Goal: Book appointment/travel/reservation

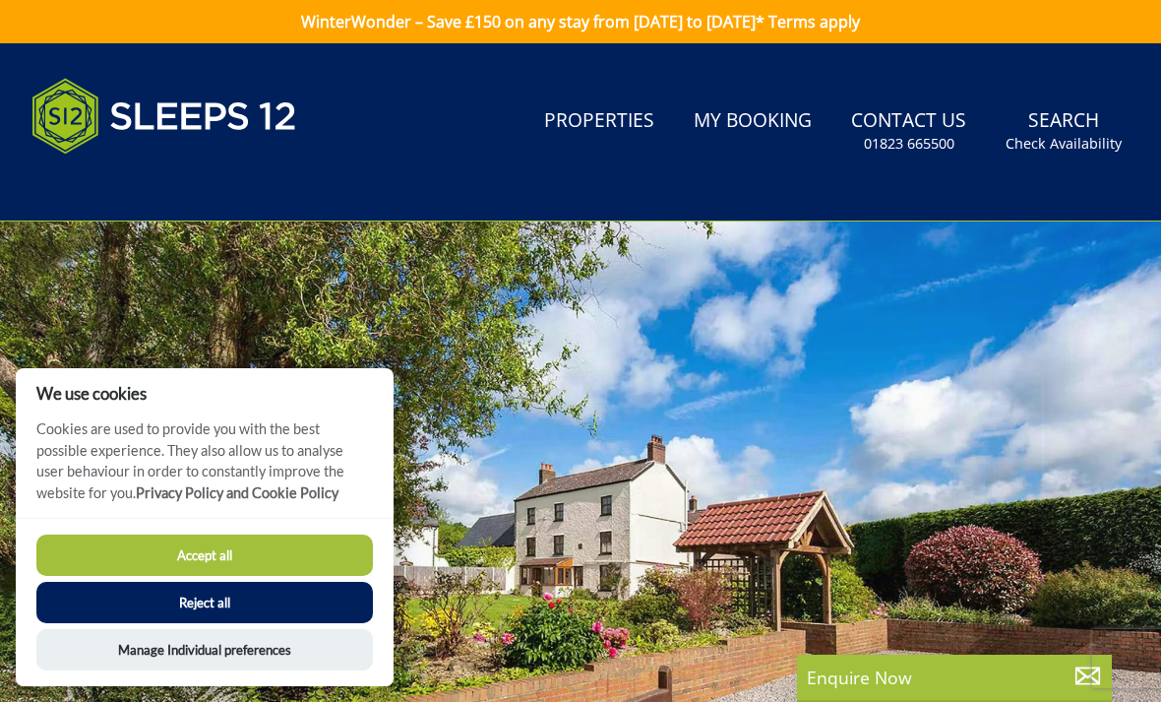
click at [217, 574] on button "Accept all" at bounding box center [204, 554] width 337 height 41
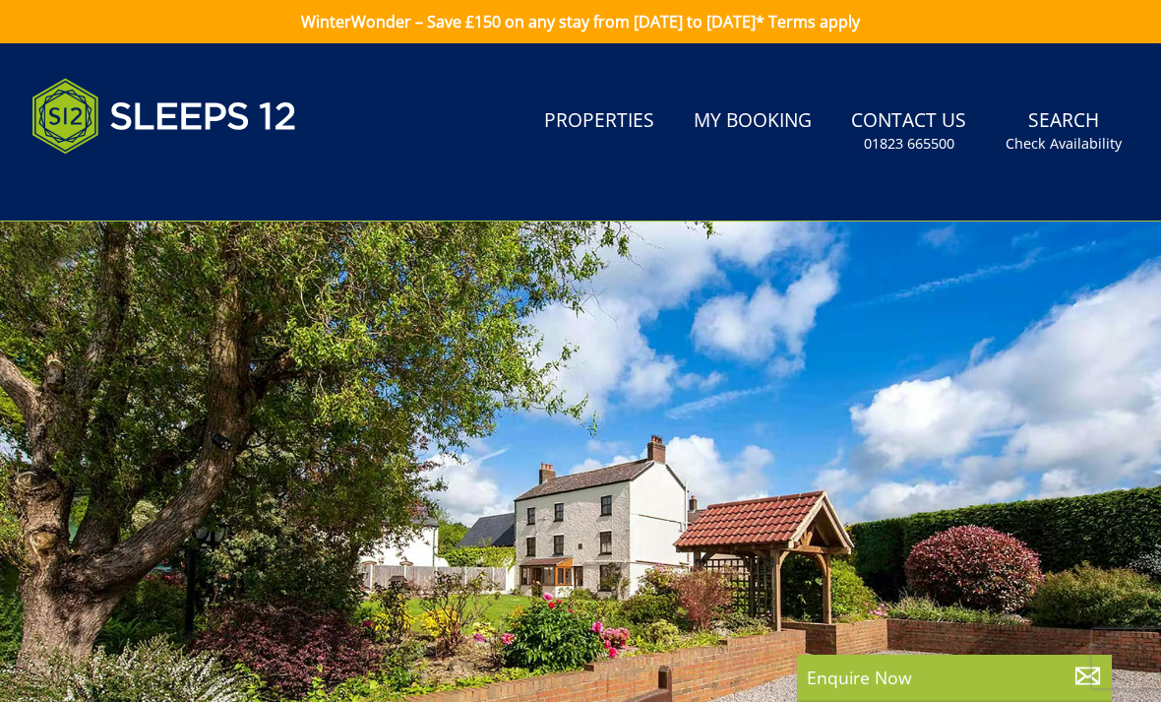
click at [1086, 128] on link "Search Check Availability" at bounding box center [1064, 131] width 132 height 64
click at [1076, 150] on small "Check Availability" at bounding box center [1064, 144] width 116 height 20
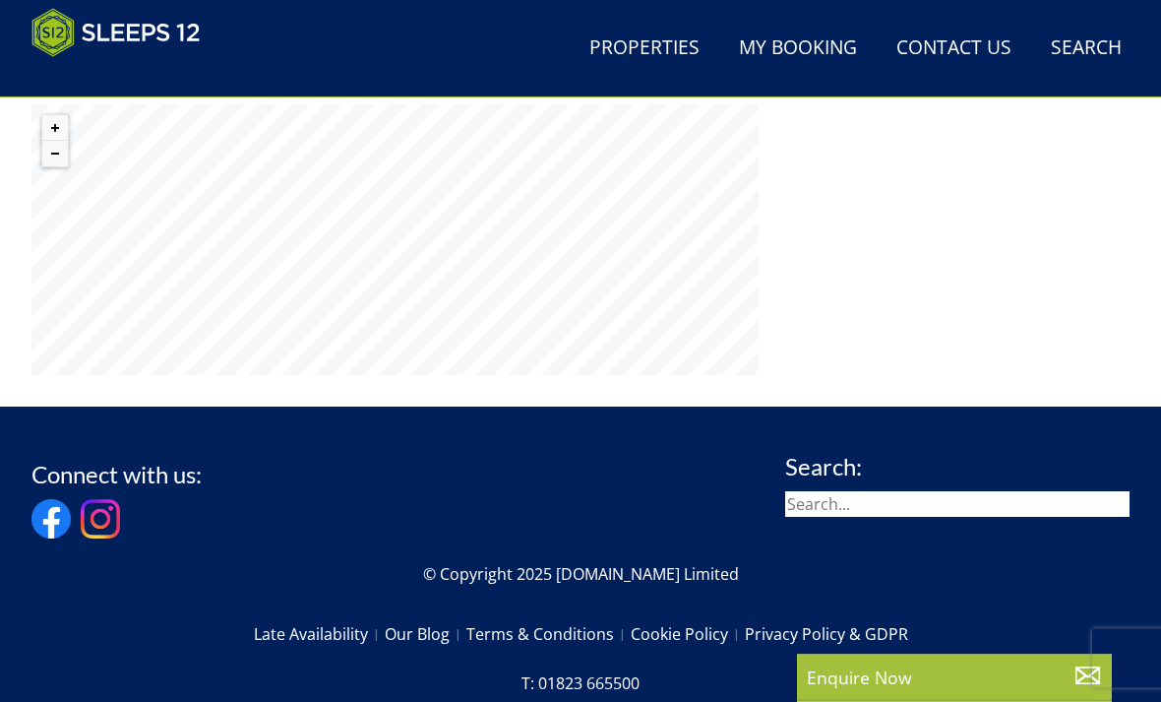
scroll to position [1526, 0]
click at [949, 491] on input "search" at bounding box center [957, 504] width 344 height 26
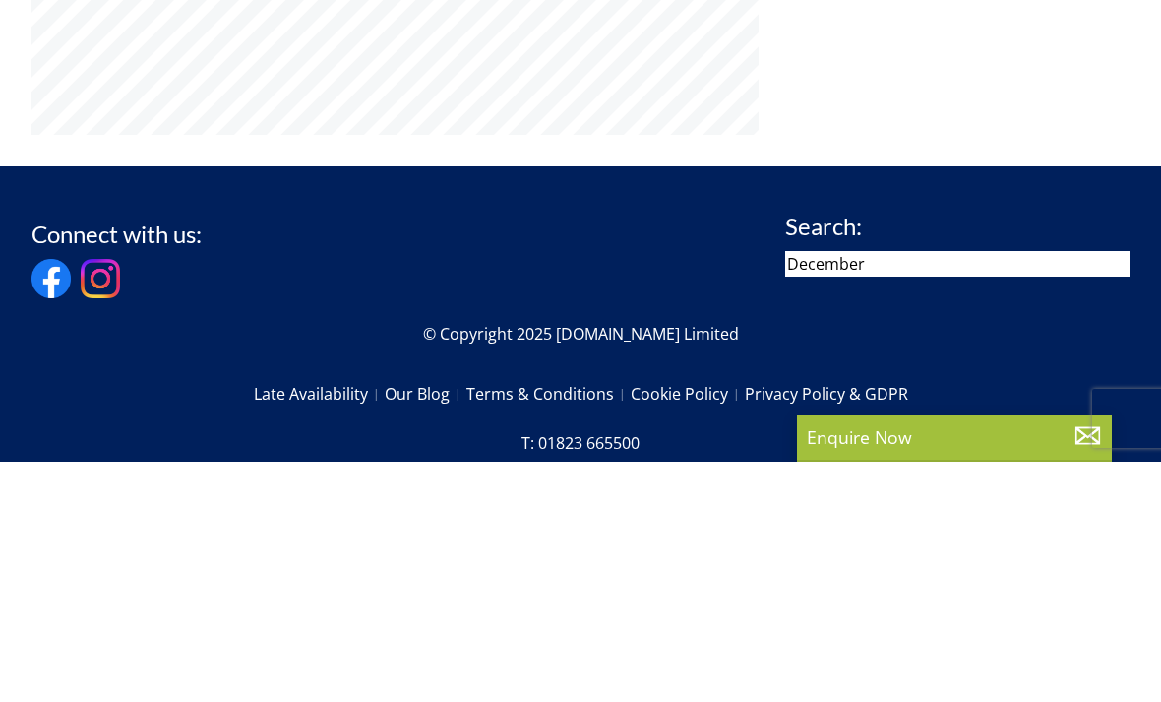
type input "December"
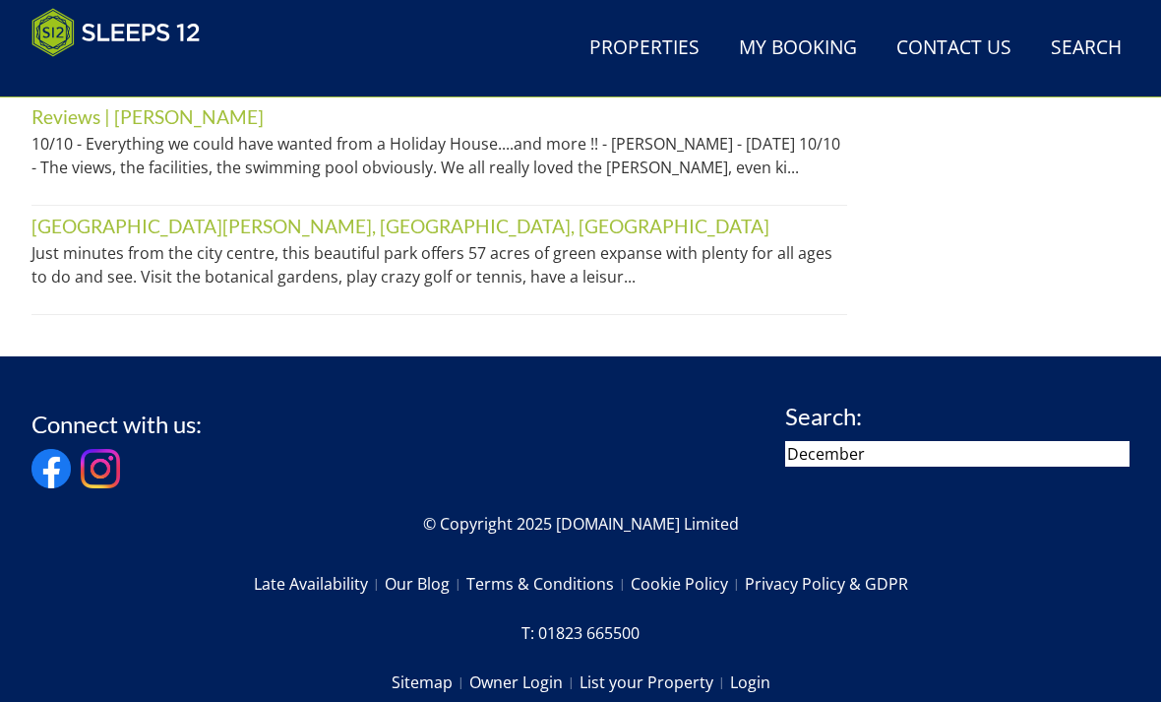
scroll to position [1399, 0]
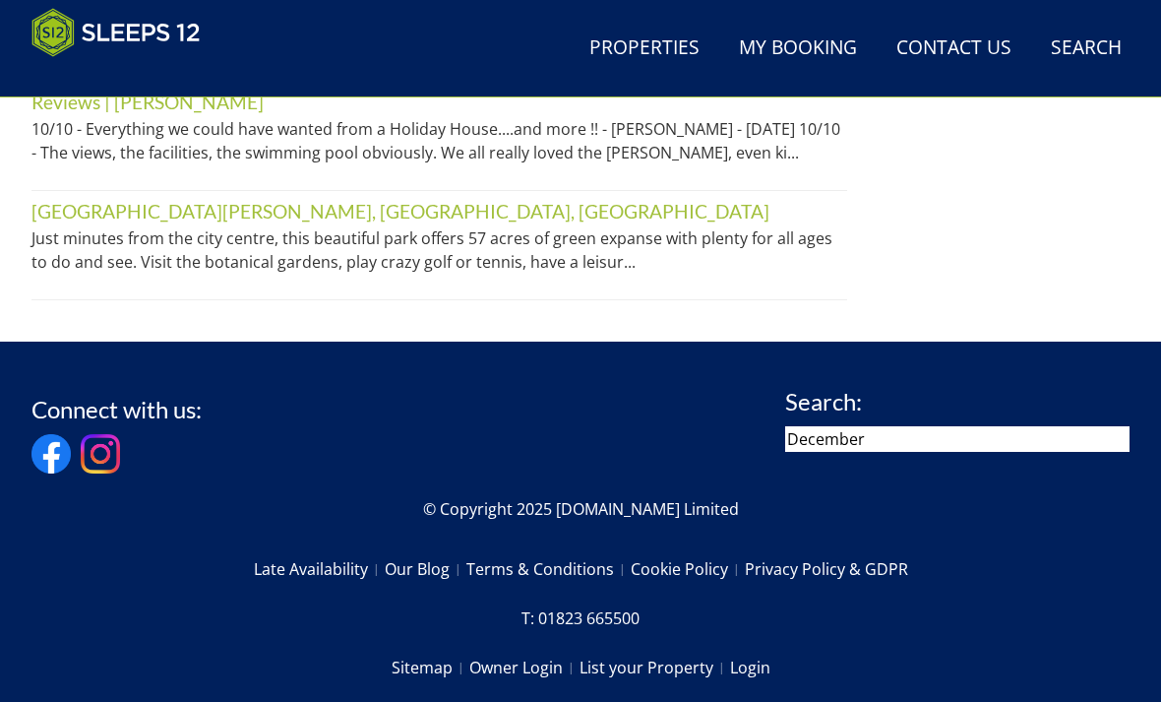
click at [904, 426] on input "December" at bounding box center [957, 439] width 344 height 26
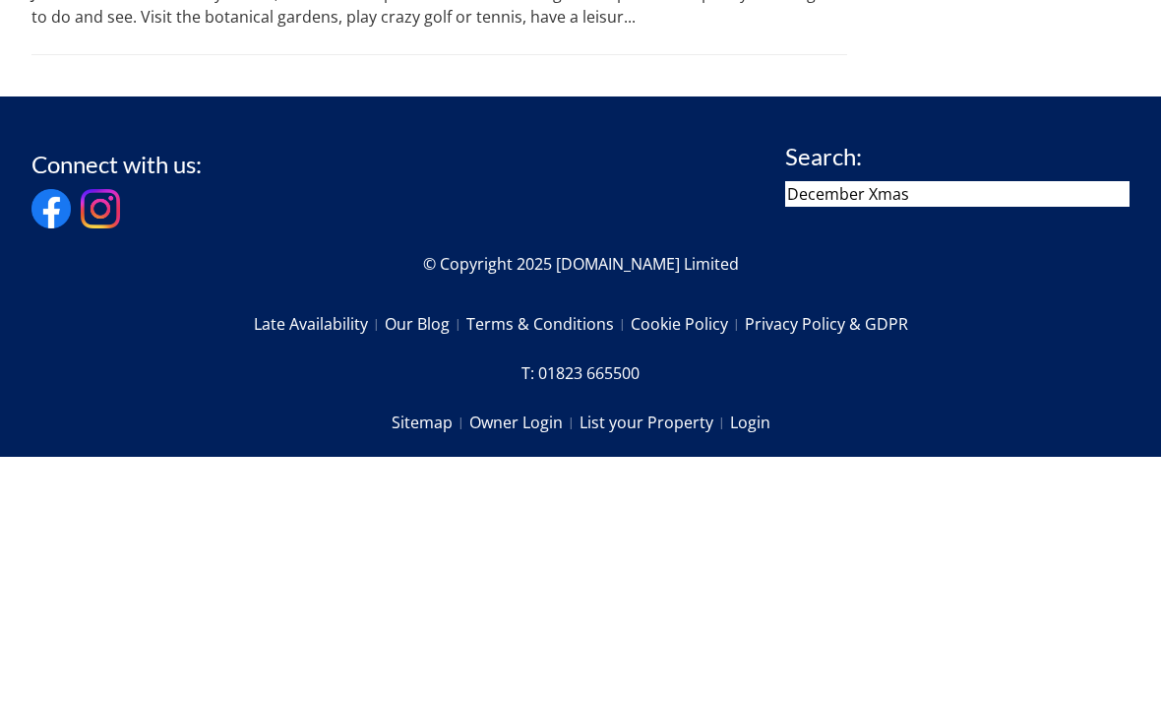
type input "December Xmas"
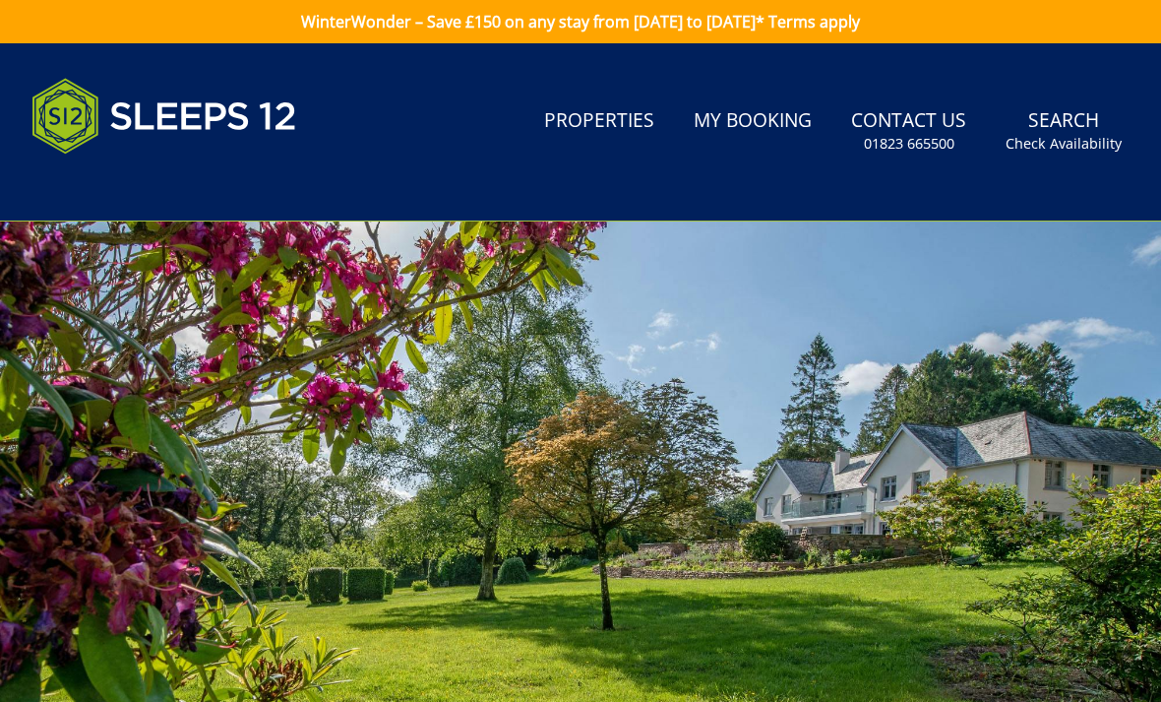
click at [1081, 136] on small "Check Availability" at bounding box center [1064, 144] width 116 height 20
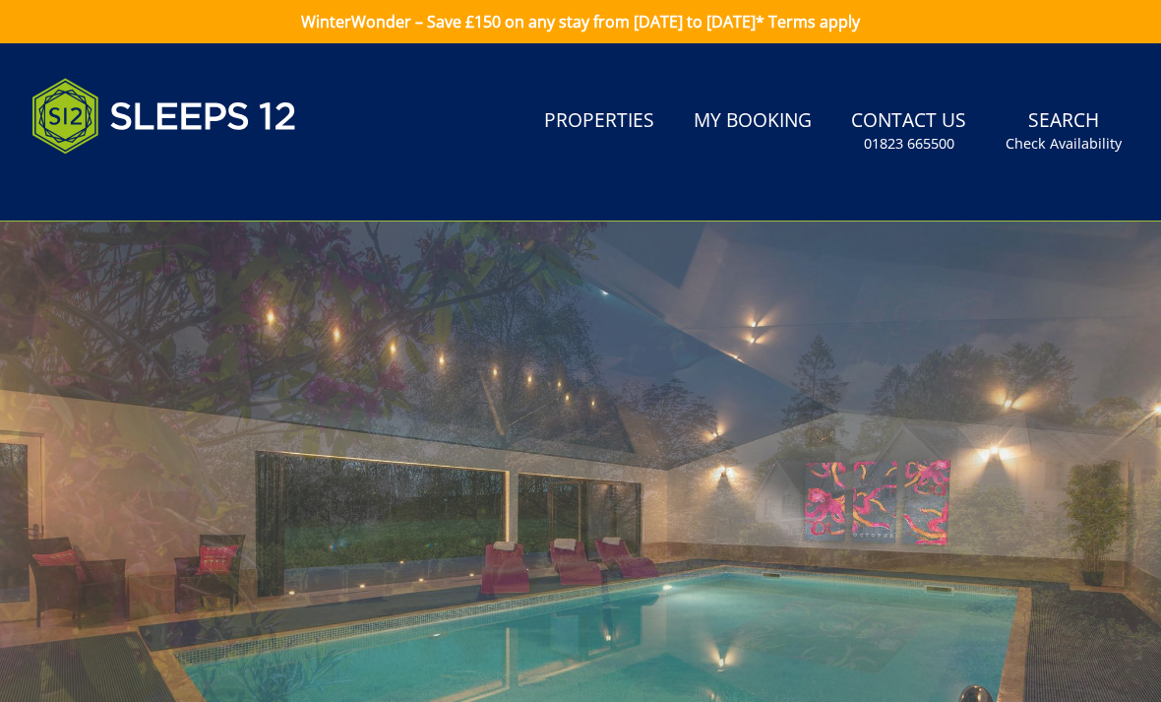
click at [1059, 134] on small "Check Availability" at bounding box center [1064, 144] width 116 height 20
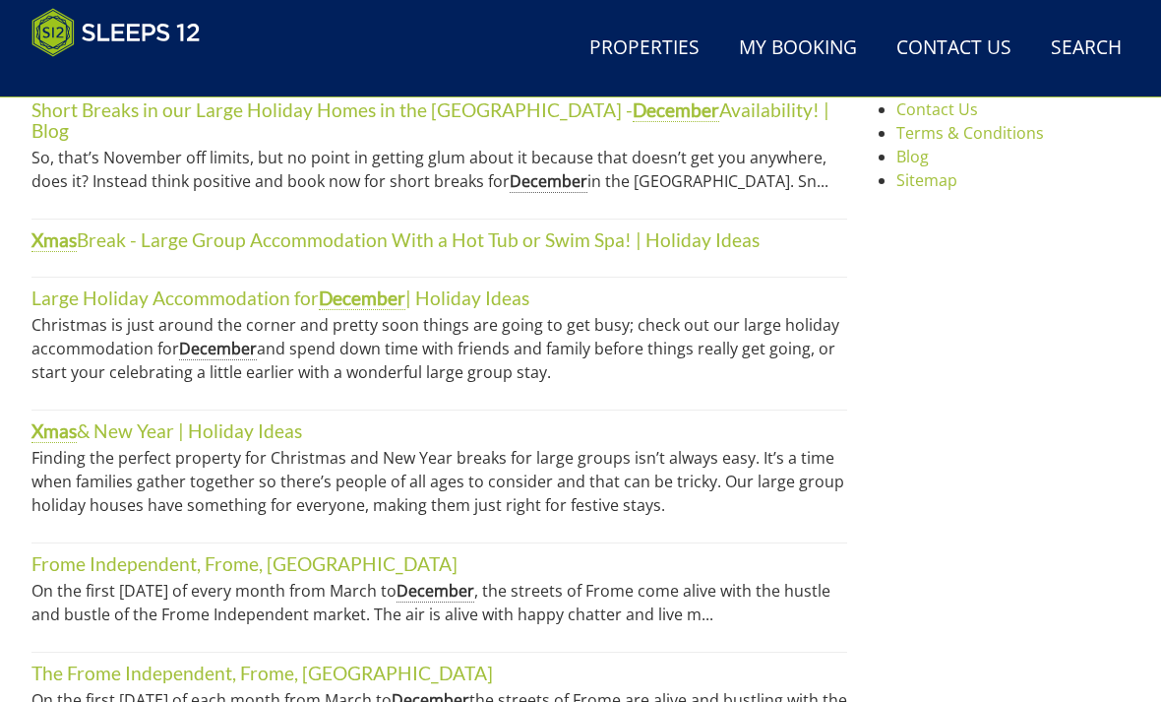
scroll to position [913, 0]
click at [484, 468] on p "Finding the perfect property for Christmas and New Year breaks for large groups…" at bounding box center [439, 481] width 816 height 71
click at [211, 419] on link "Xmas & New Year | Holiday Ideas" at bounding box center [166, 431] width 271 height 24
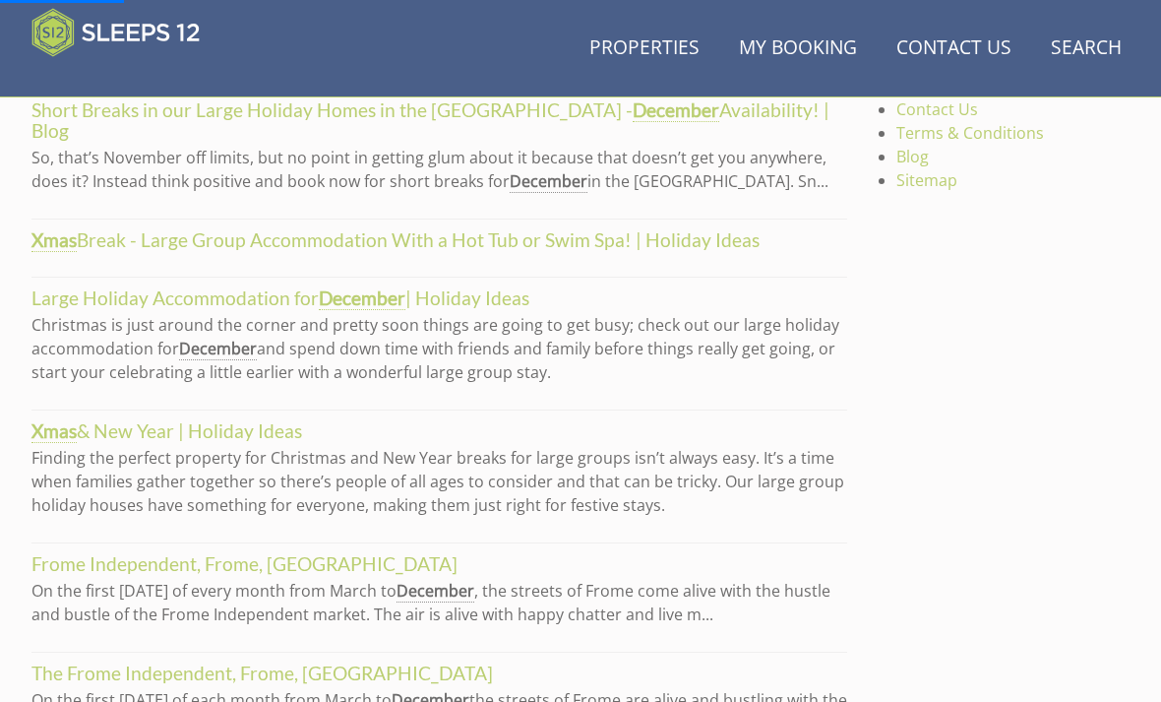
click at [659, 446] on p "Finding the perfect property for Christmas and New Year breaks for large groups…" at bounding box center [439, 481] width 816 height 71
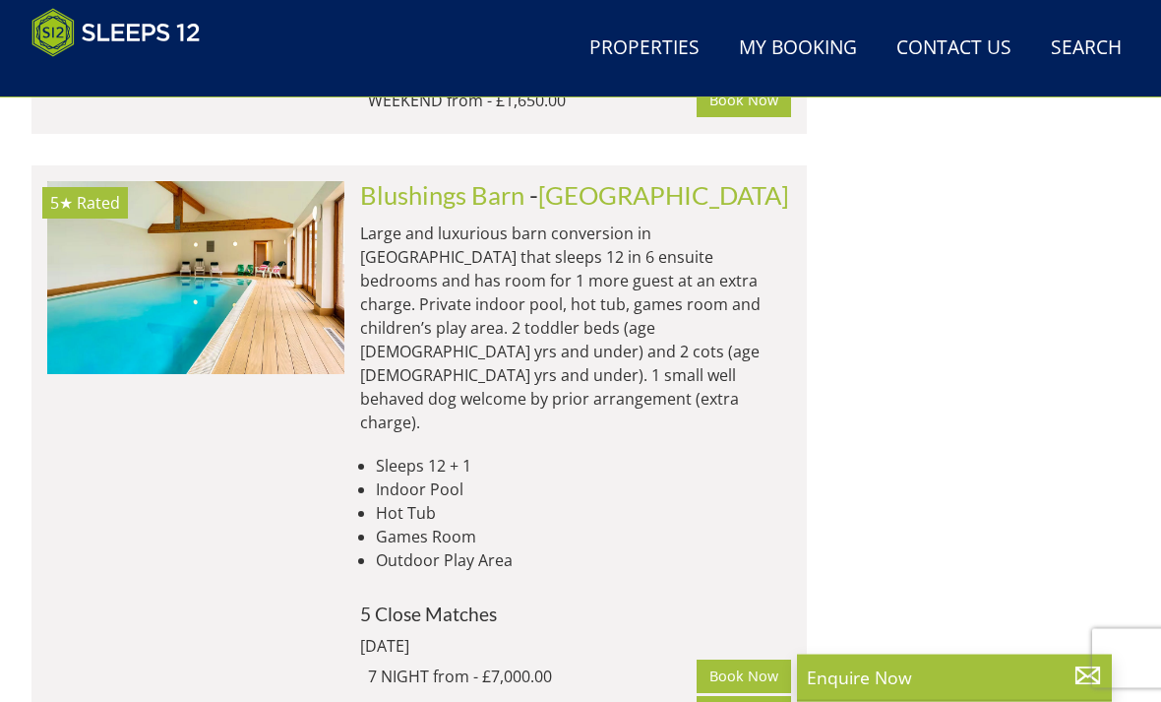
scroll to position [12565, 0]
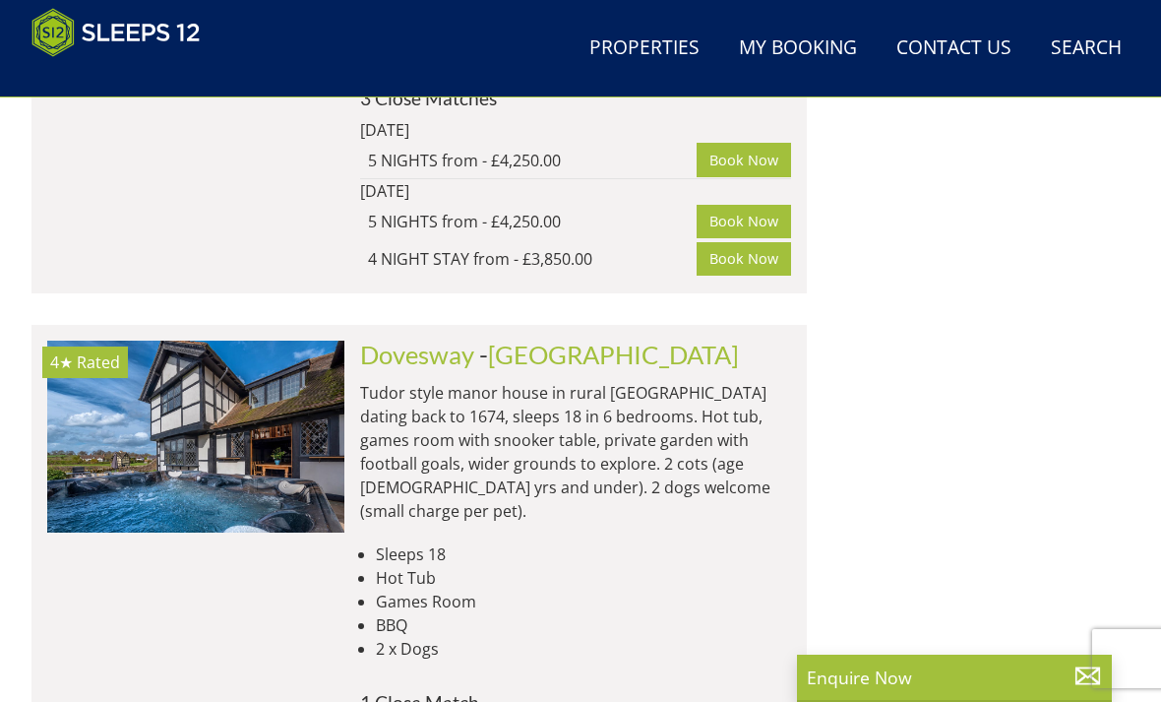
scroll to position [19731, 0]
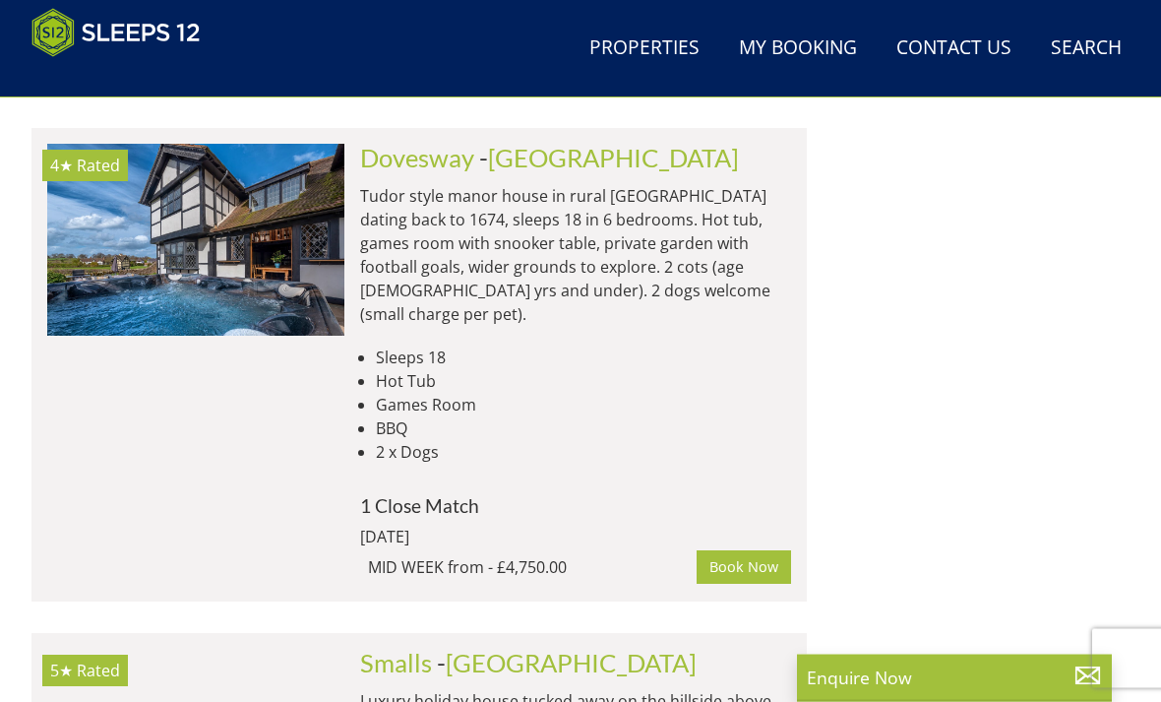
scroll to position [19930, 0]
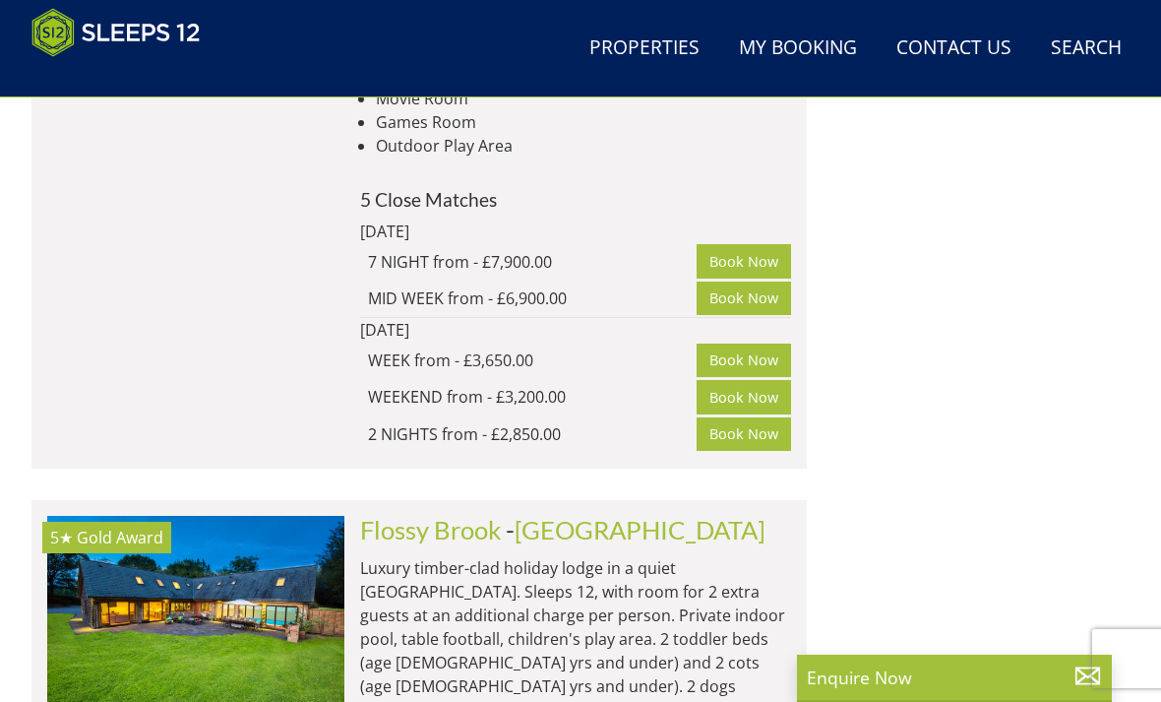
scroll to position [24566, 0]
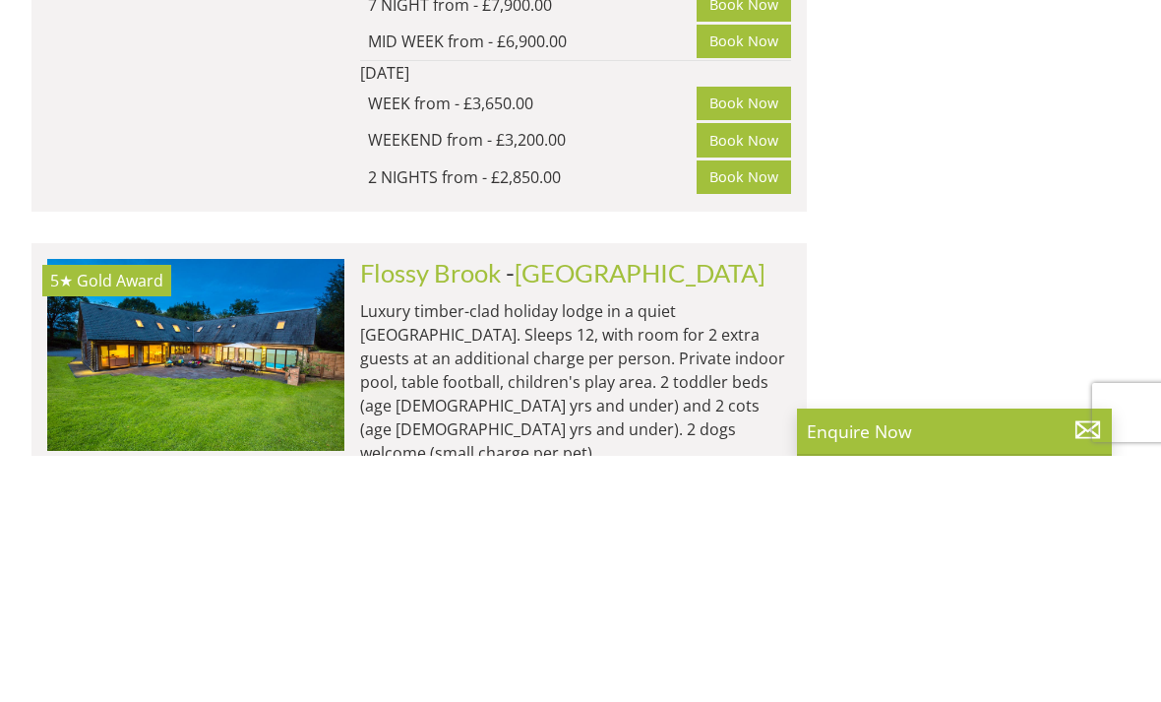
type input "Xmas week"
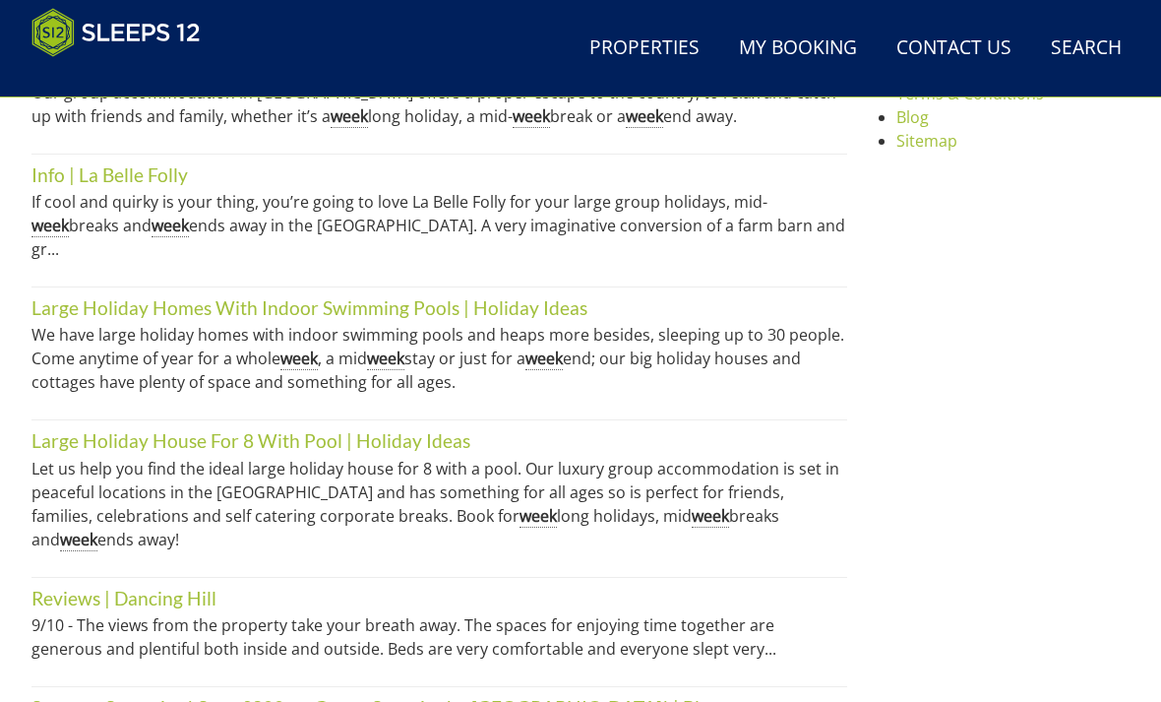
scroll to position [955, 0]
click at [434, 294] on link "Large Holiday Homes With Indoor Swimming Pools | Holiday Ideas" at bounding box center [309, 305] width 556 height 23
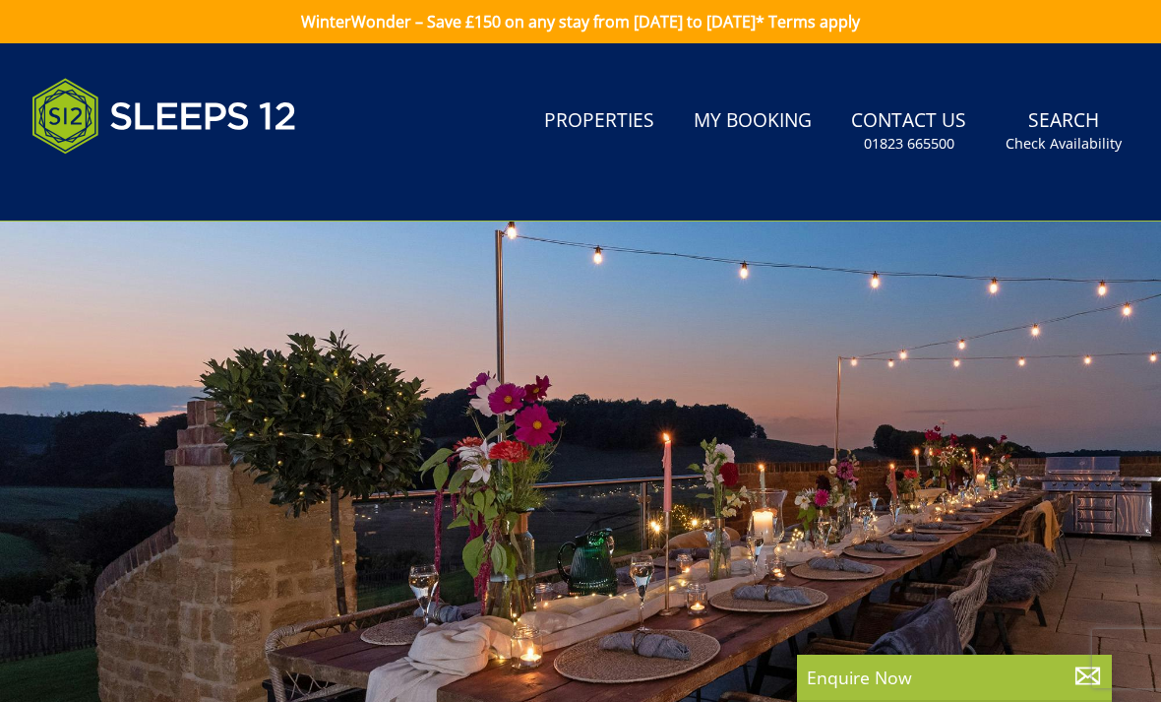
click at [407, 300] on div at bounding box center [580, 546] width 1161 height 651
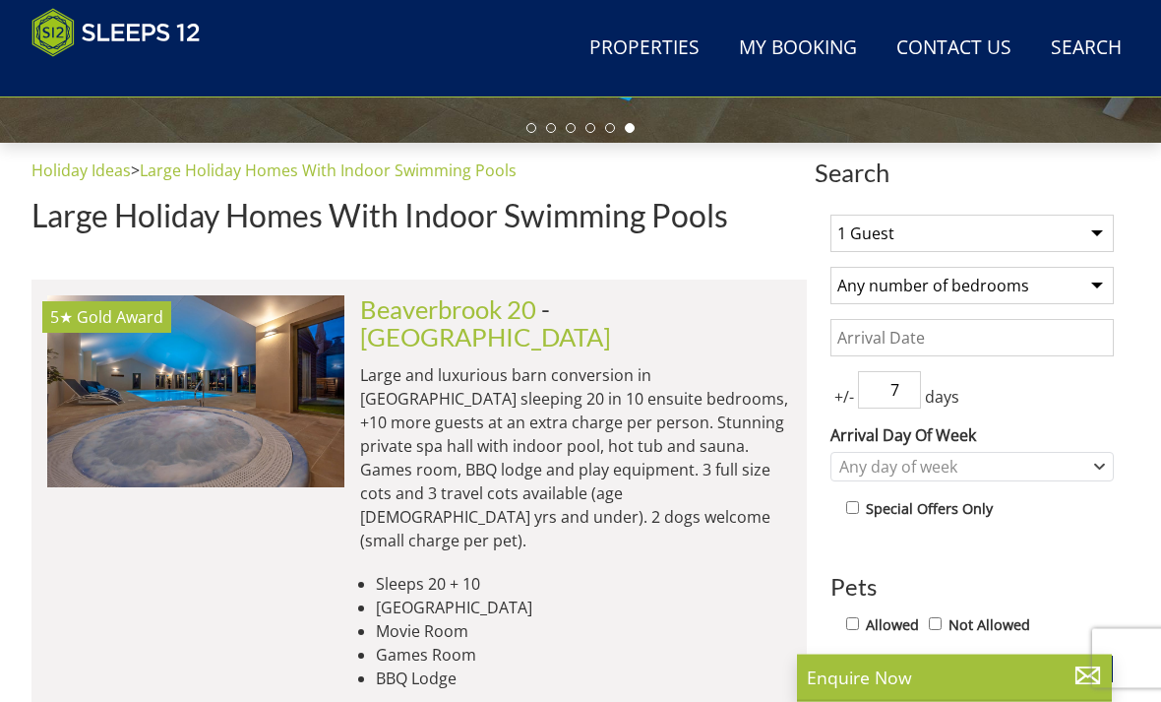
scroll to position [649, 0]
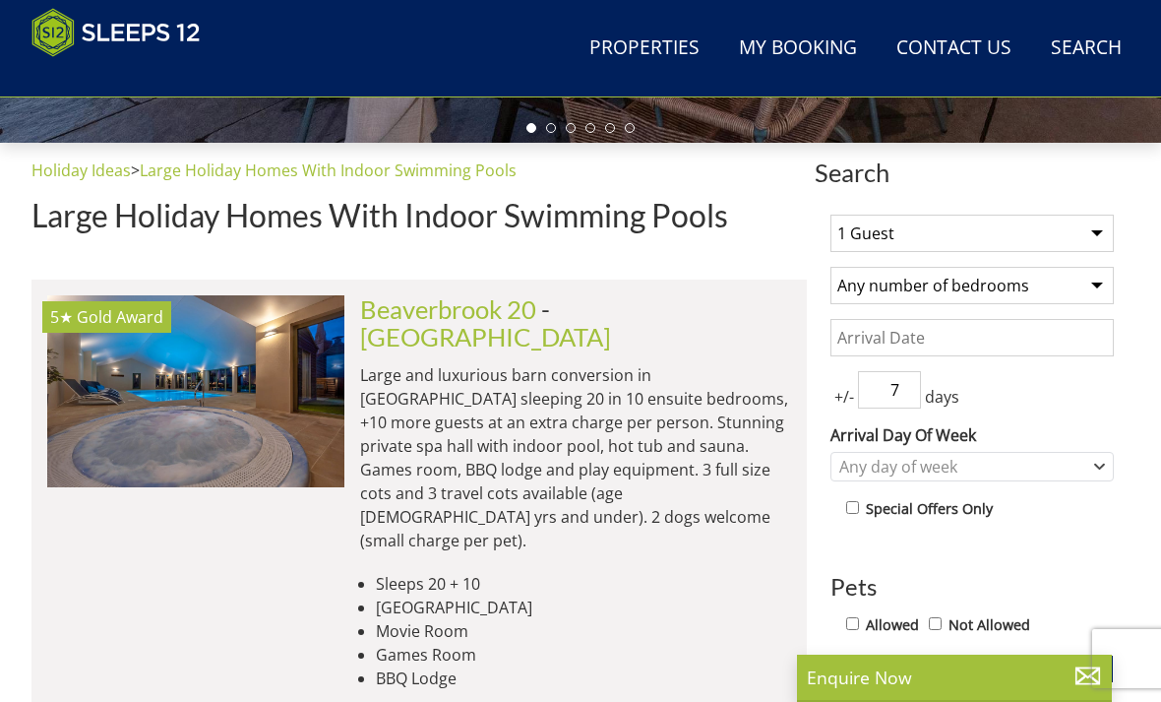
click at [1095, 240] on select "1 Guest 2 Guests 3 Guests 4 Guests 5 Guests 6 Guests 7 Guests 8 Guests 9 Guests…" at bounding box center [972, 233] width 283 height 37
select select "10"
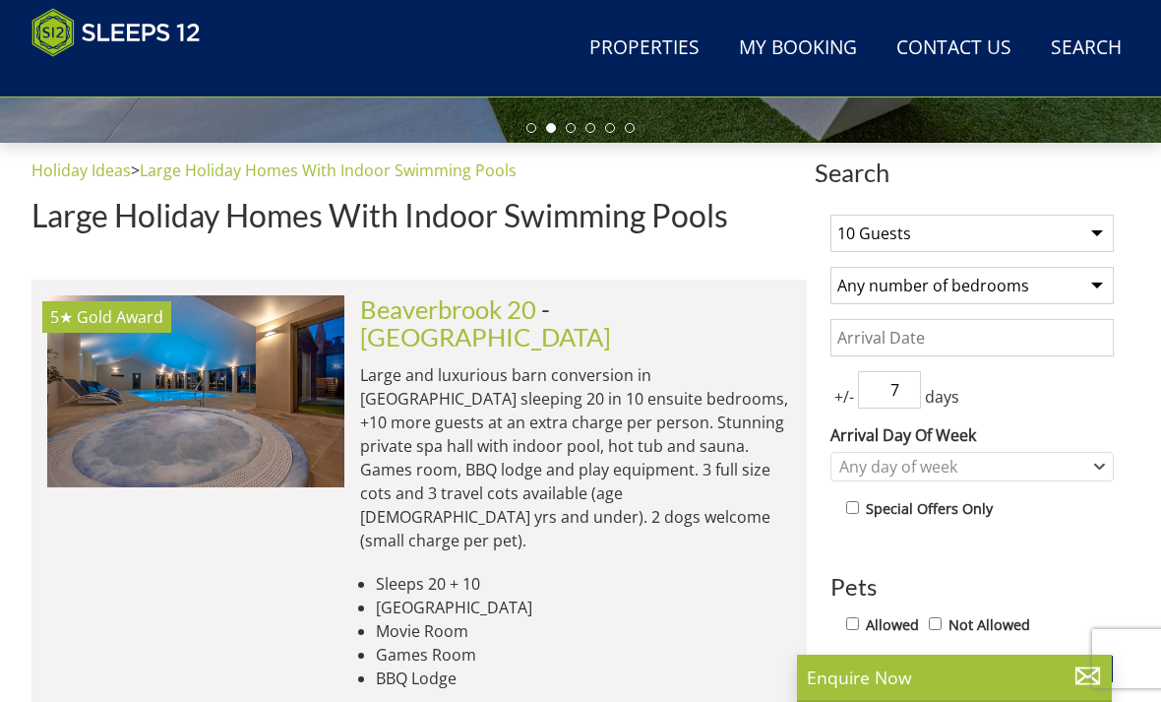
click at [1102, 293] on select "Any number of bedrooms 3 Bedrooms 4 Bedrooms 5 Bedrooms 6 Bedrooms 7 Bedrooms 8…" at bounding box center [972, 285] width 283 height 37
select select "5"
click at [903, 333] on input "Date" at bounding box center [972, 337] width 283 height 37
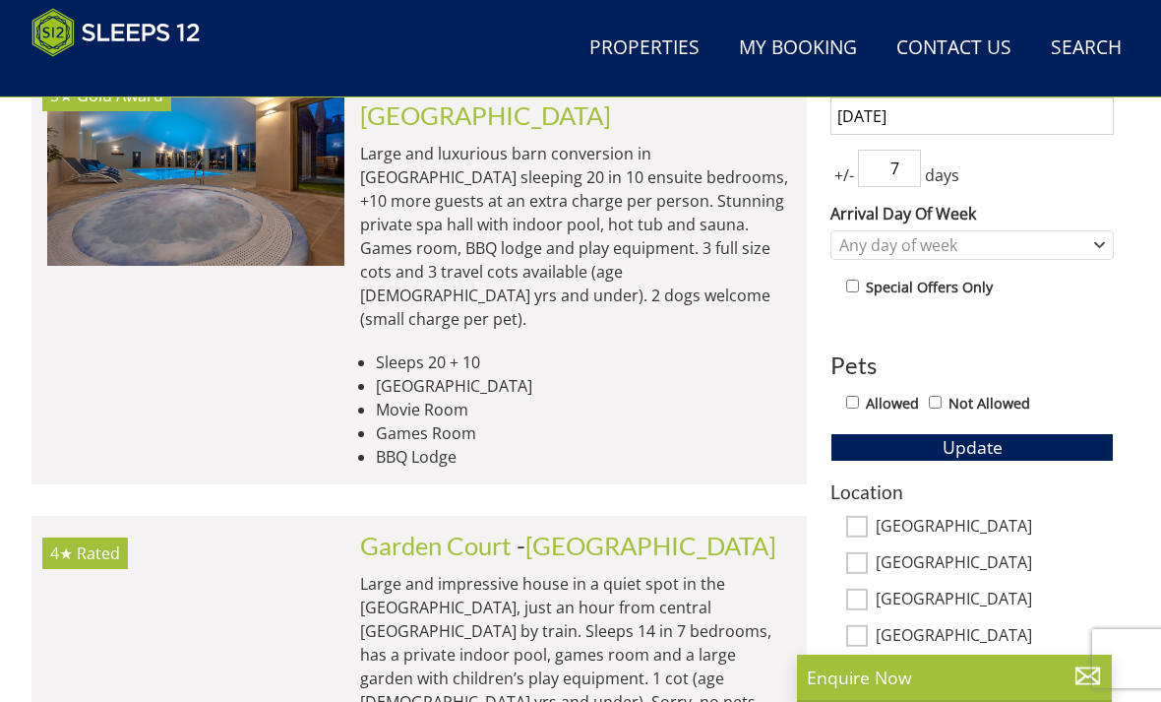
scroll to position [866, 0]
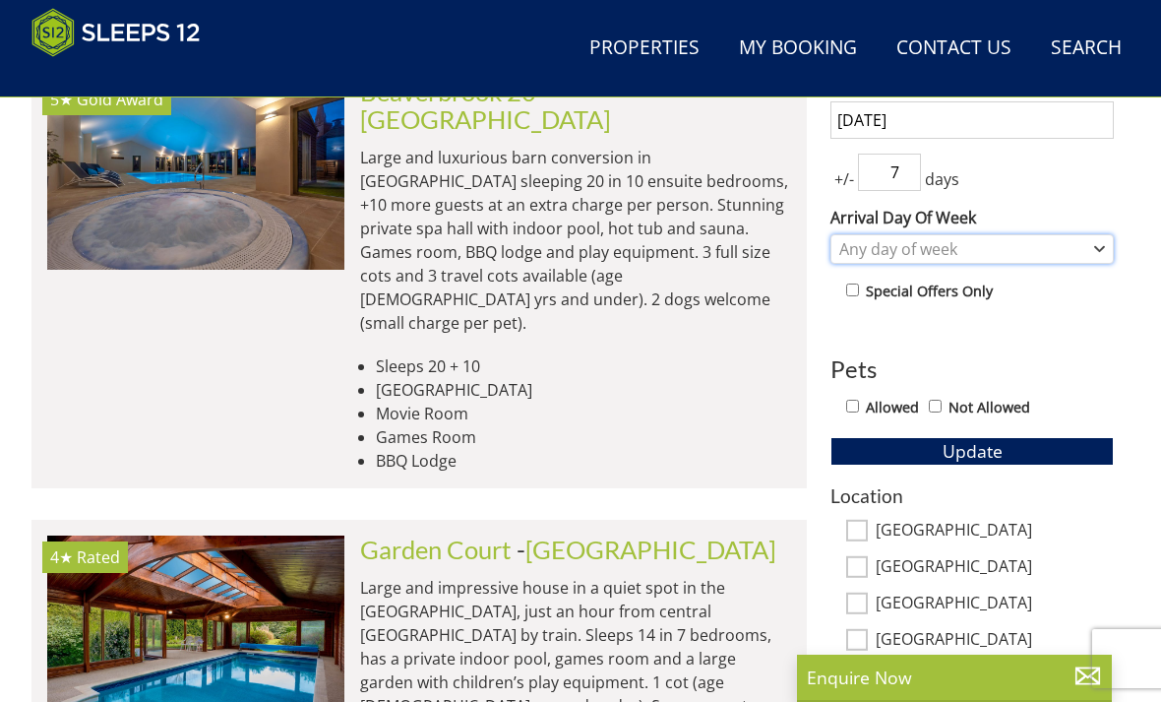
click at [869, 247] on div "Any day of week" at bounding box center [962, 249] width 255 height 22
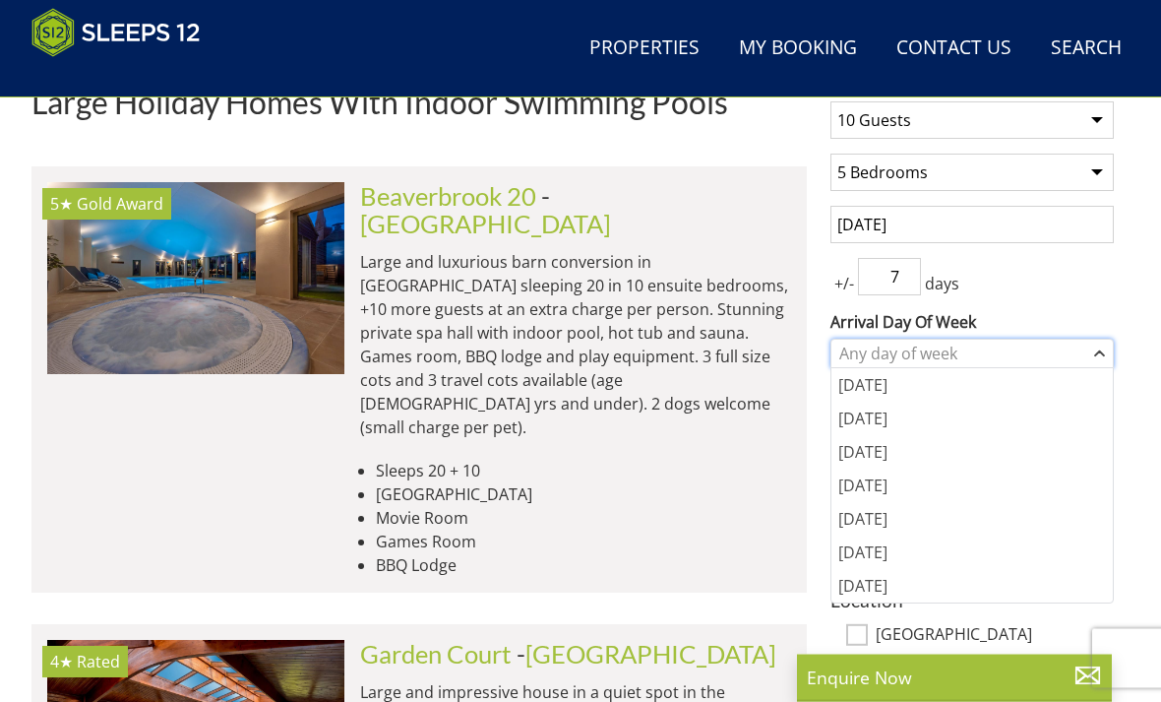
scroll to position [760, 0]
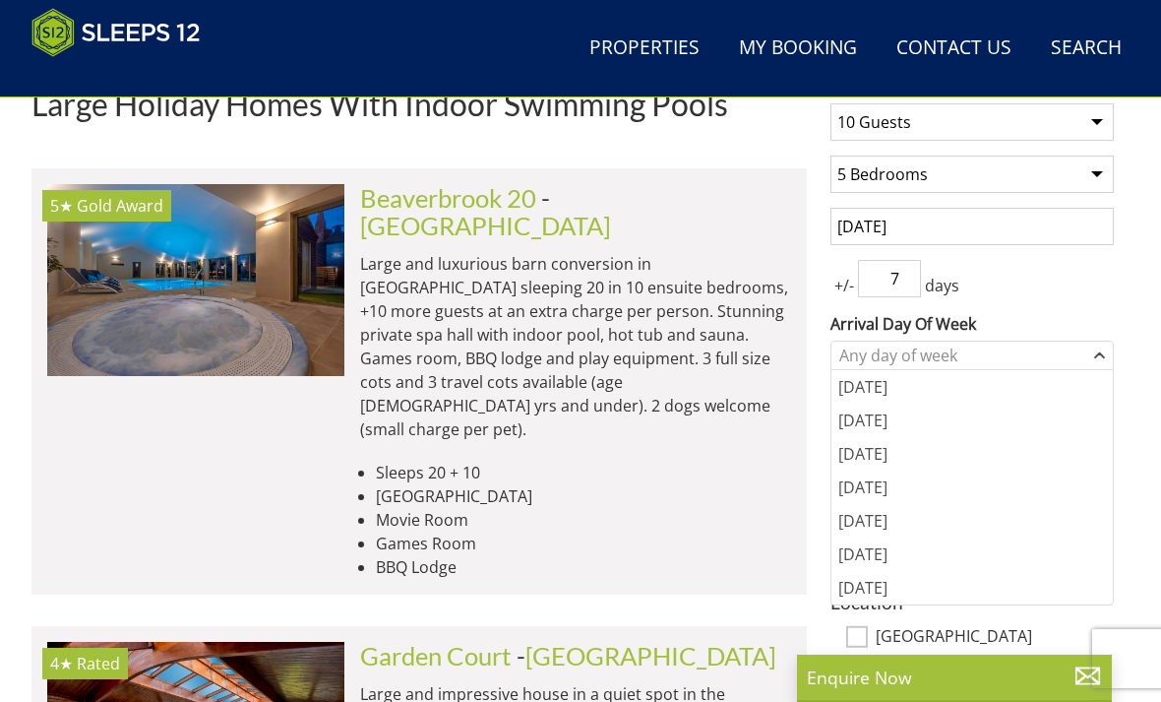
click at [856, 230] on input "[DATE]" at bounding box center [972, 226] width 283 height 37
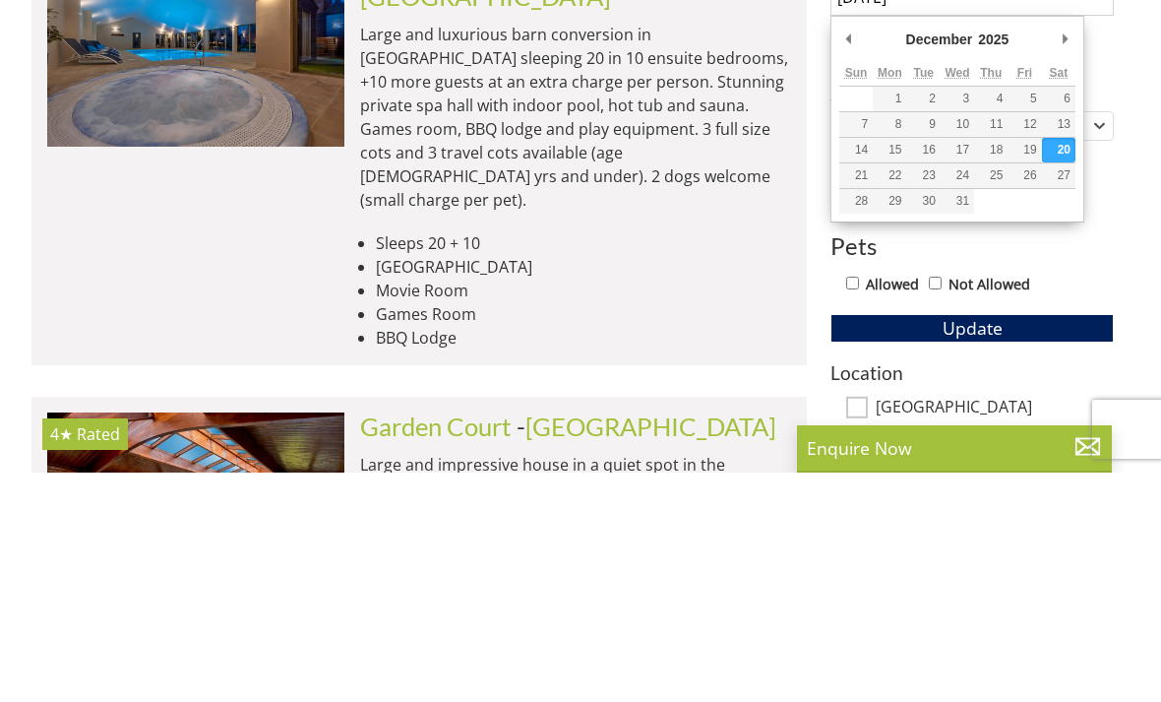
type input "[DATE]"
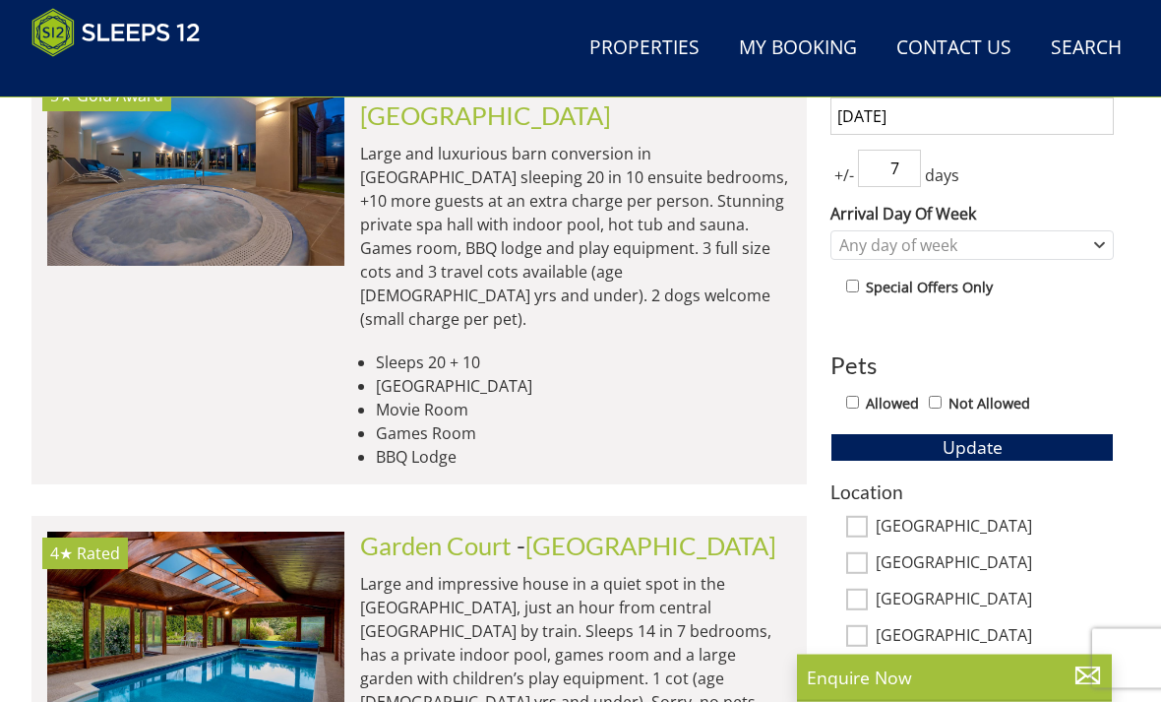
scroll to position [870, 0]
click at [1109, 249] on div "Any day of week" at bounding box center [972, 245] width 283 height 30
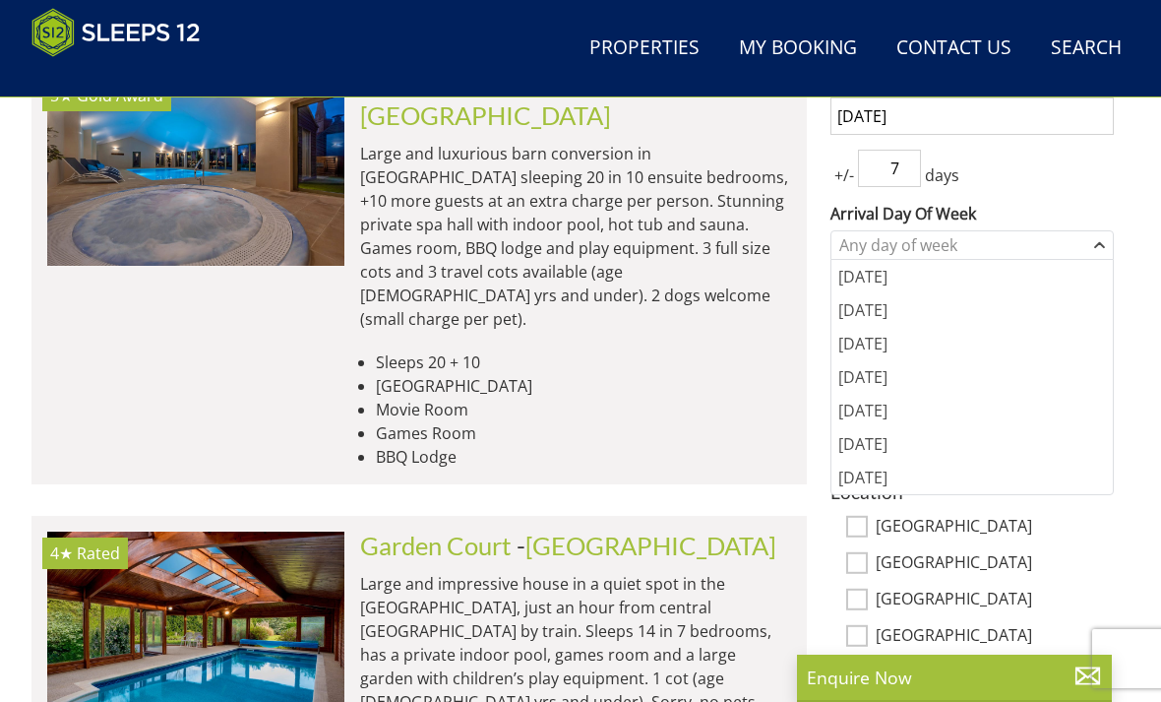
click at [1078, 173] on div "+/- 7 days" at bounding box center [972, 168] width 283 height 37
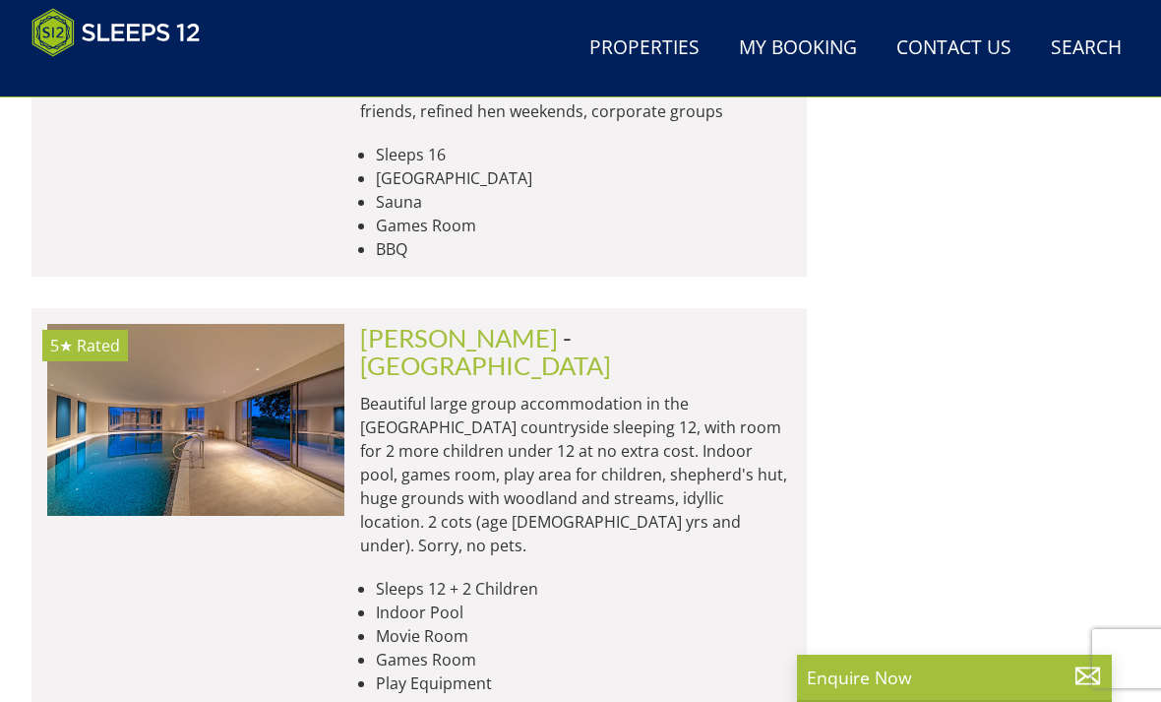
scroll to position [5295, 0]
